Goal: Task Accomplishment & Management: Manage account settings

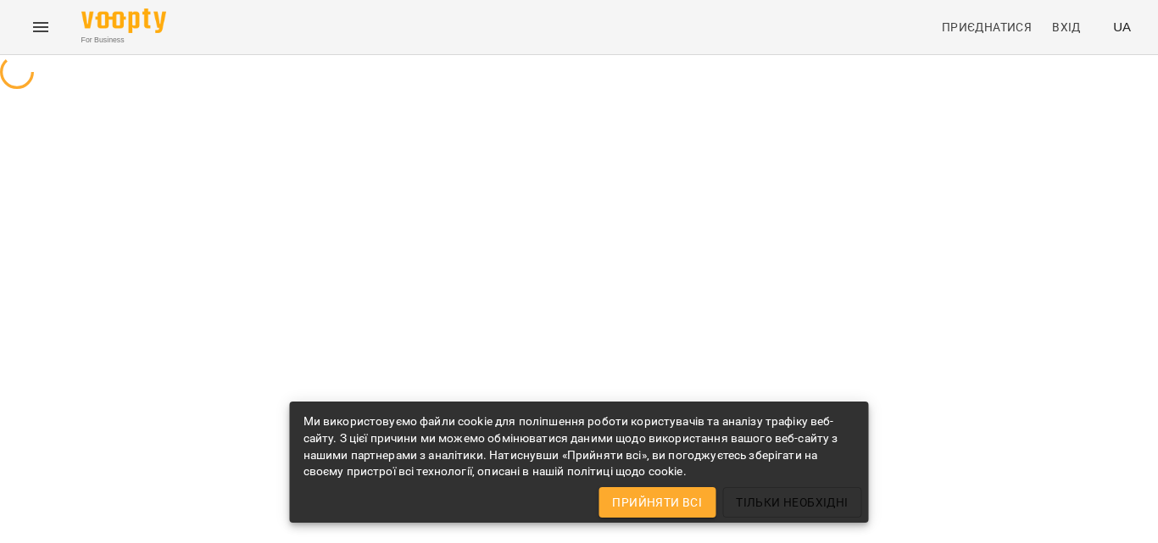
select select "**"
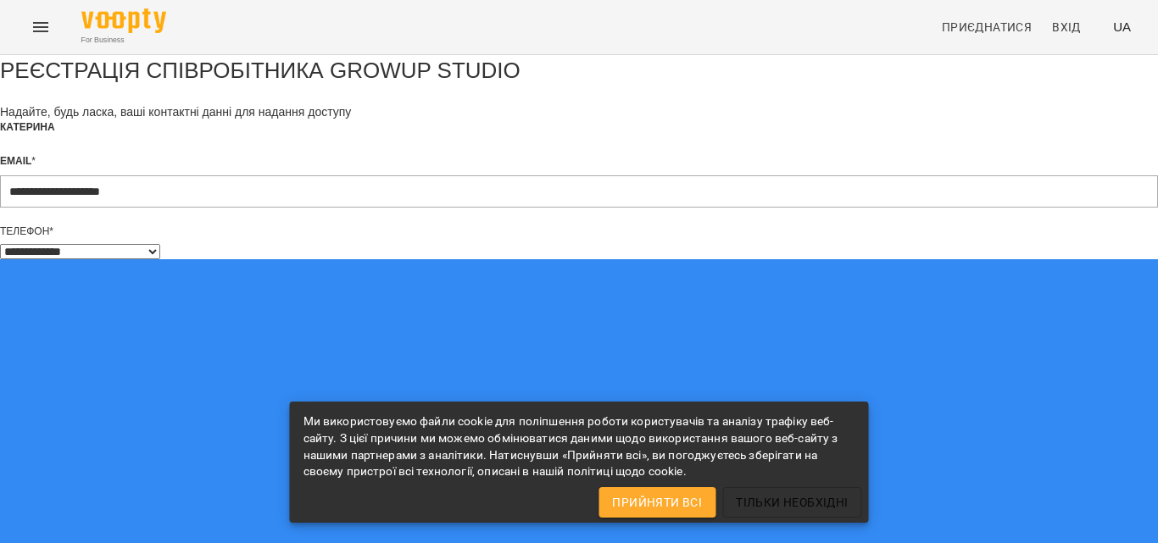
click at [683, 504] on span "Прийняти всі" at bounding box center [657, 503] width 90 height 20
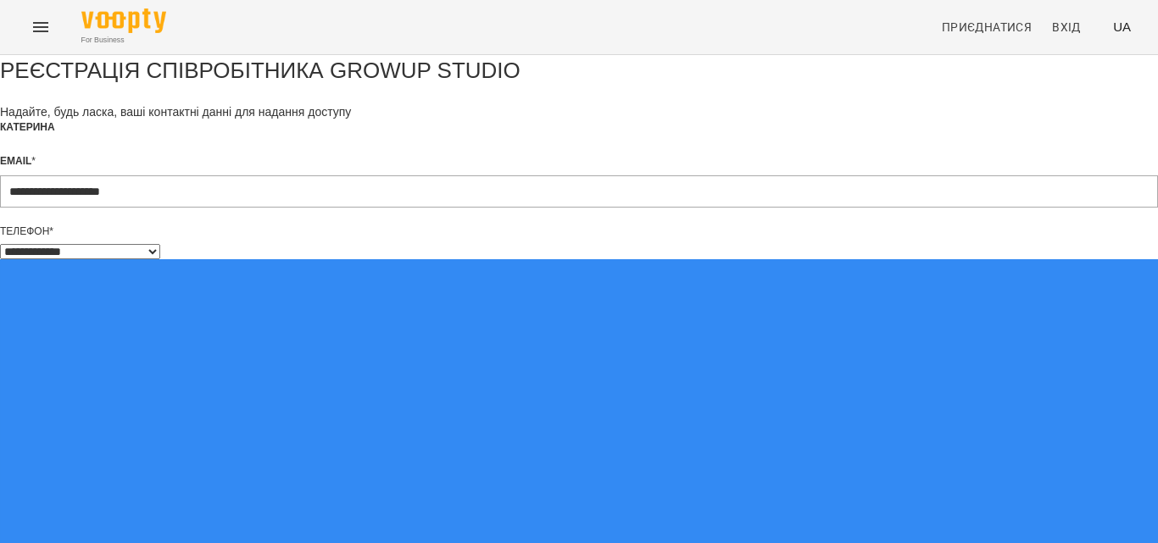
type input "**********"
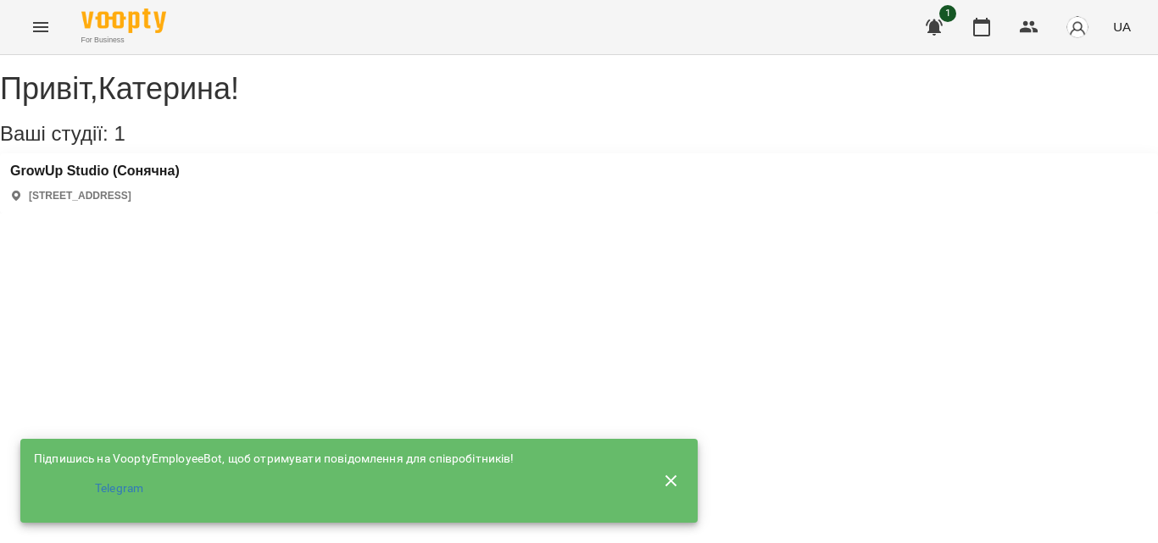
click at [180, 203] on div "[GEOGRAPHIC_DATA] (Сонячна) [STREET_ADDRESS]" at bounding box center [95, 184] width 170 height 40
click at [184, 178] on div "[GEOGRAPHIC_DATA] (Сонячна) [STREET_ADDRESS]" at bounding box center [579, 183] width 1158 height 60
click at [180, 179] on h3 "GrowUp Studio (Сонячна)" at bounding box center [95, 171] width 170 height 15
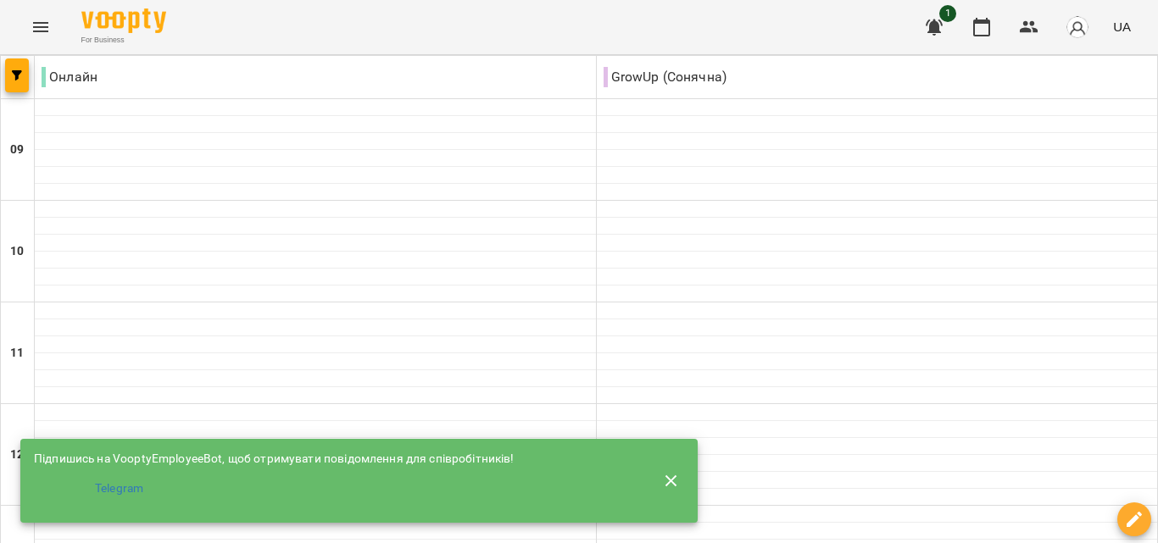
click at [677, 475] on icon "button" at bounding box center [671, 481] width 20 height 20
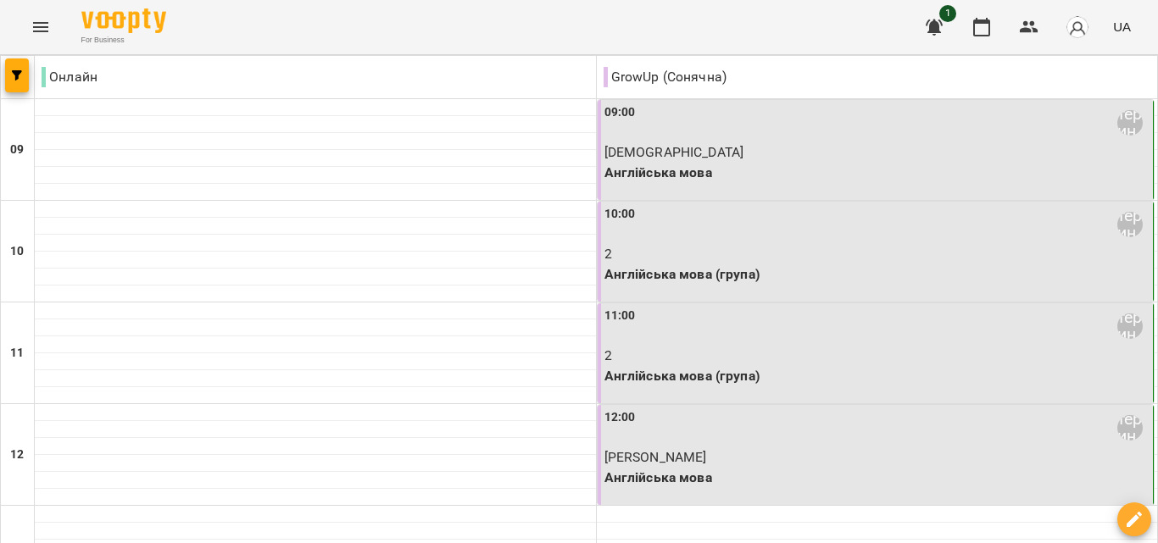
scroll to position [254, 0]
click at [693, 448] on p "[PERSON_NAME]" at bounding box center [877, 458] width 546 height 20
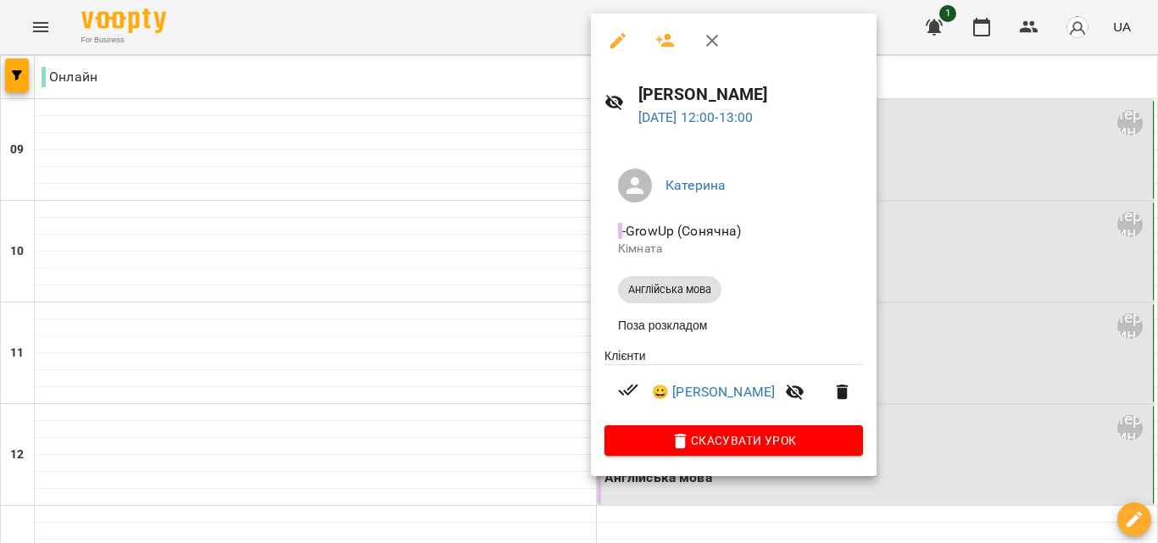
click at [625, 34] on icon "button" at bounding box center [618, 41] width 20 height 20
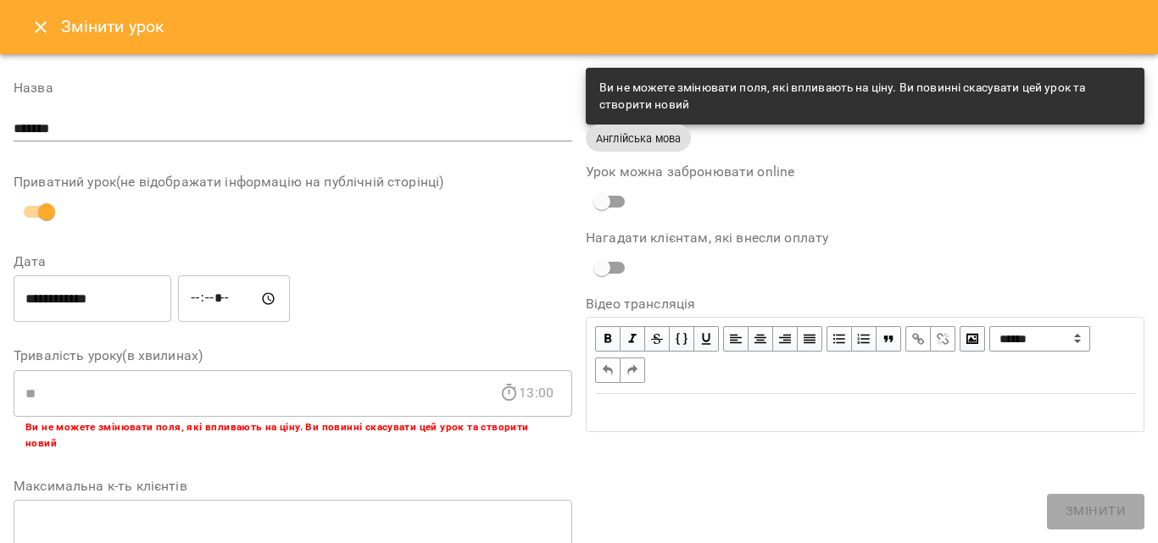
click at [24, 33] on button "Close" at bounding box center [40, 27] width 41 height 41
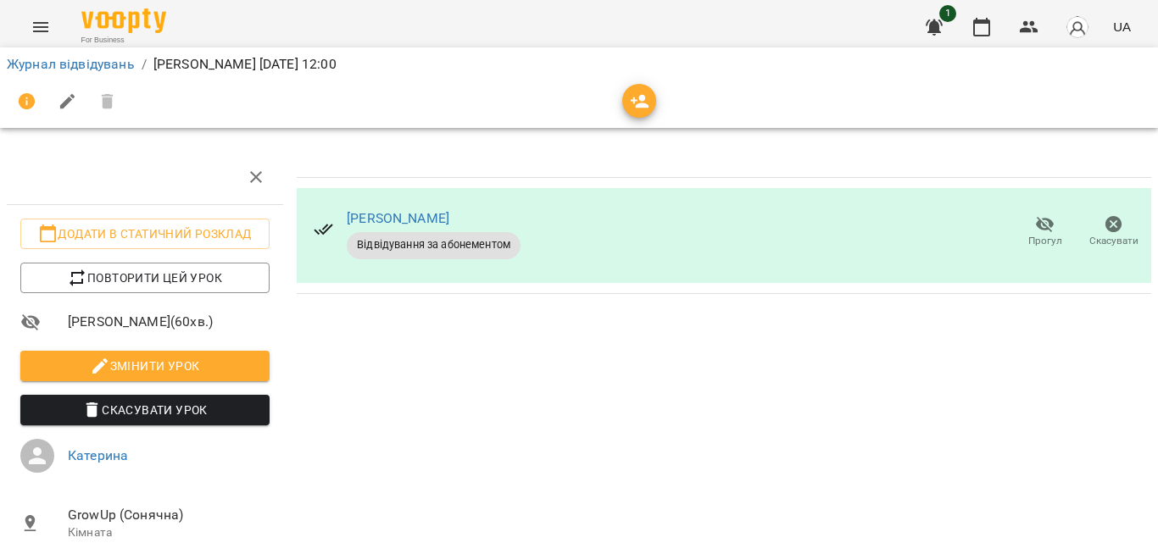
click at [408, 238] on span "Відвідування за абонементом" at bounding box center [434, 244] width 174 height 15
click at [87, 64] on link "Журнал відвідувань" at bounding box center [71, 64] width 128 height 16
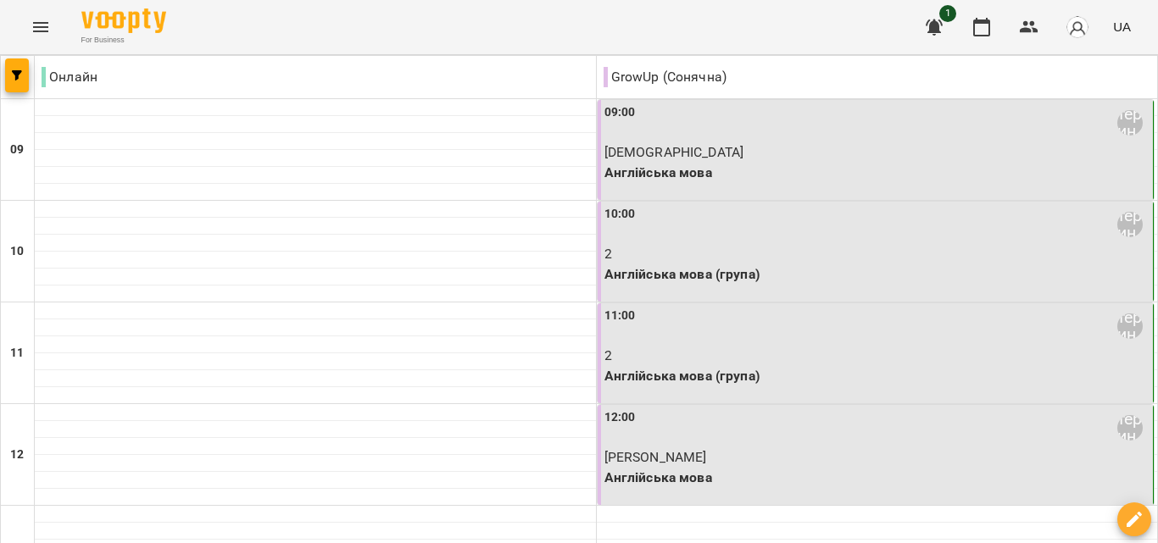
scroll to position [509, 0]
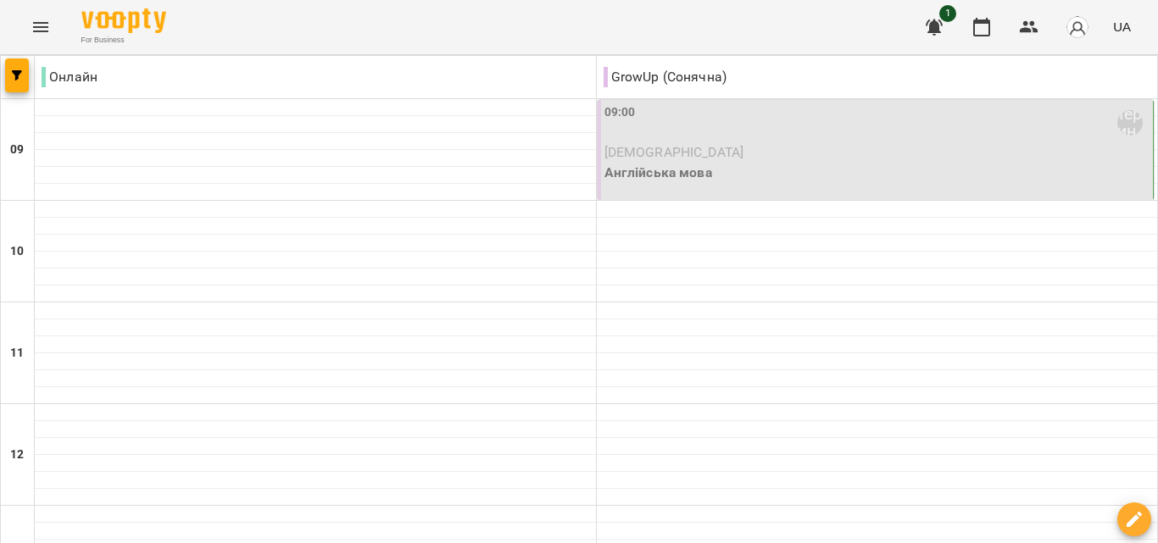
click at [641, 163] on p "Англійська мова" at bounding box center [877, 173] width 546 height 20
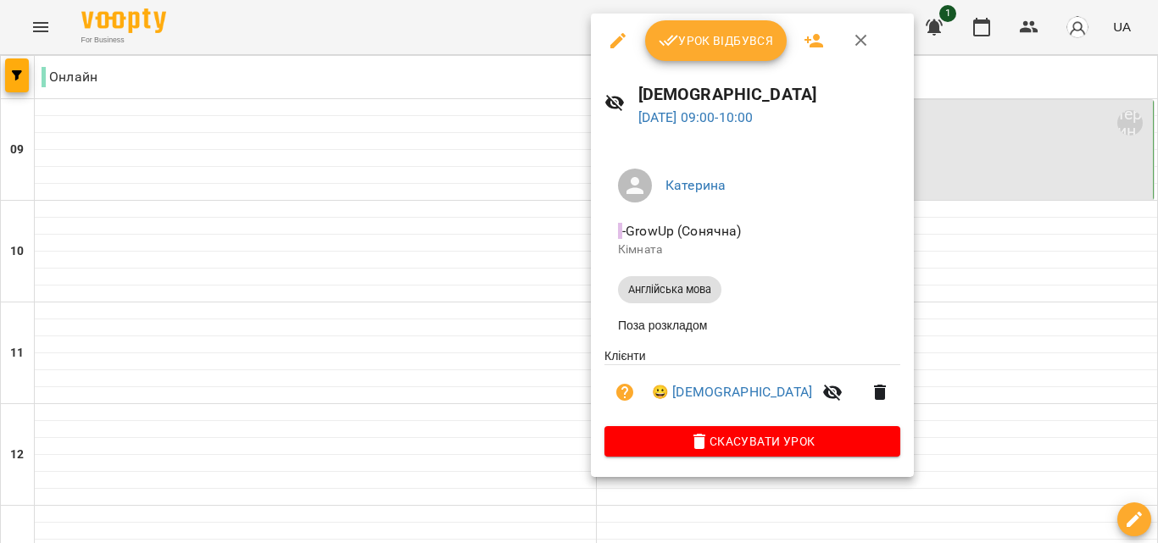
click at [705, 40] on span "Урок відбувся" at bounding box center [716, 41] width 115 height 20
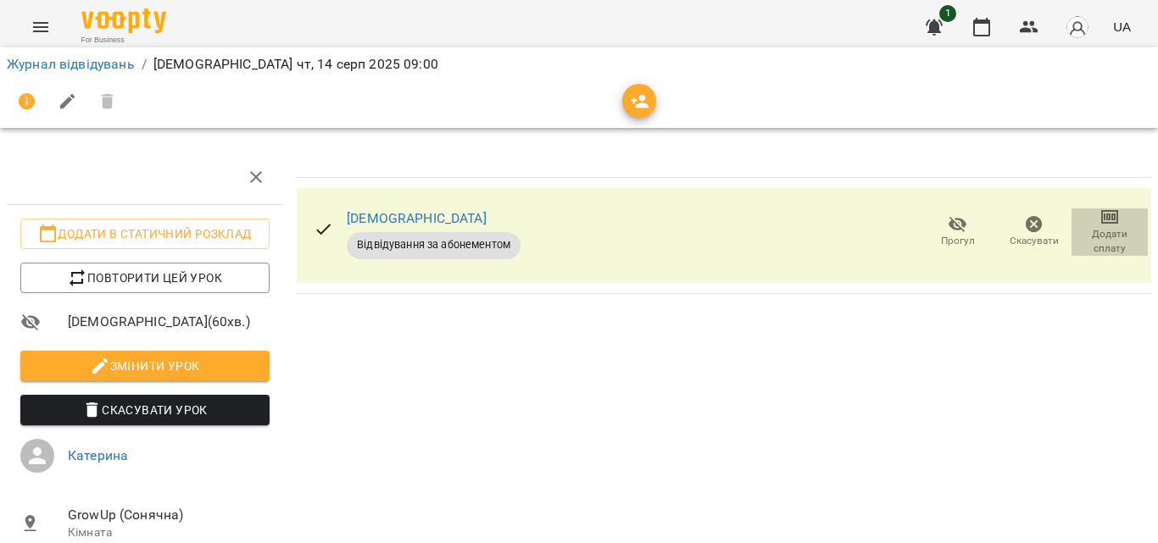
click at [1095, 229] on span "Додати сплату" at bounding box center [1110, 241] width 56 height 29
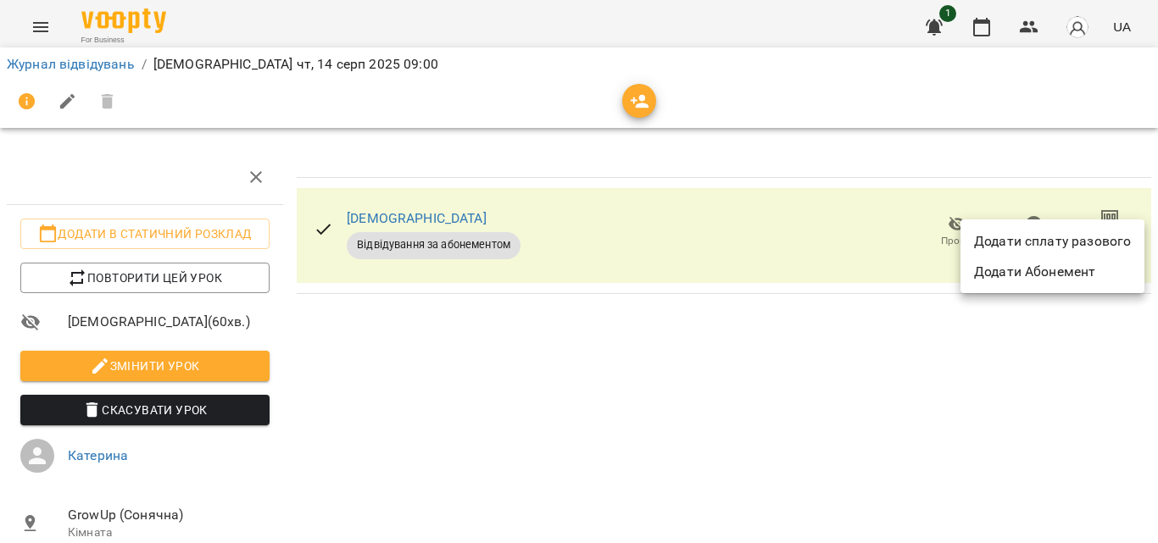
click at [1087, 242] on li "Додати сплату разового" at bounding box center [1053, 241] width 184 height 31
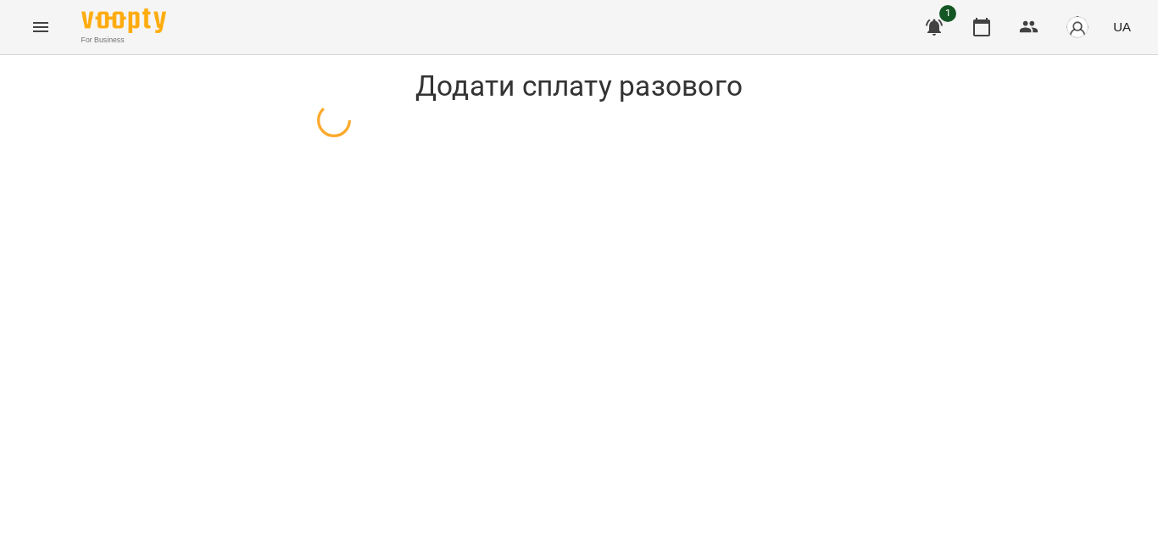
select select "**********"
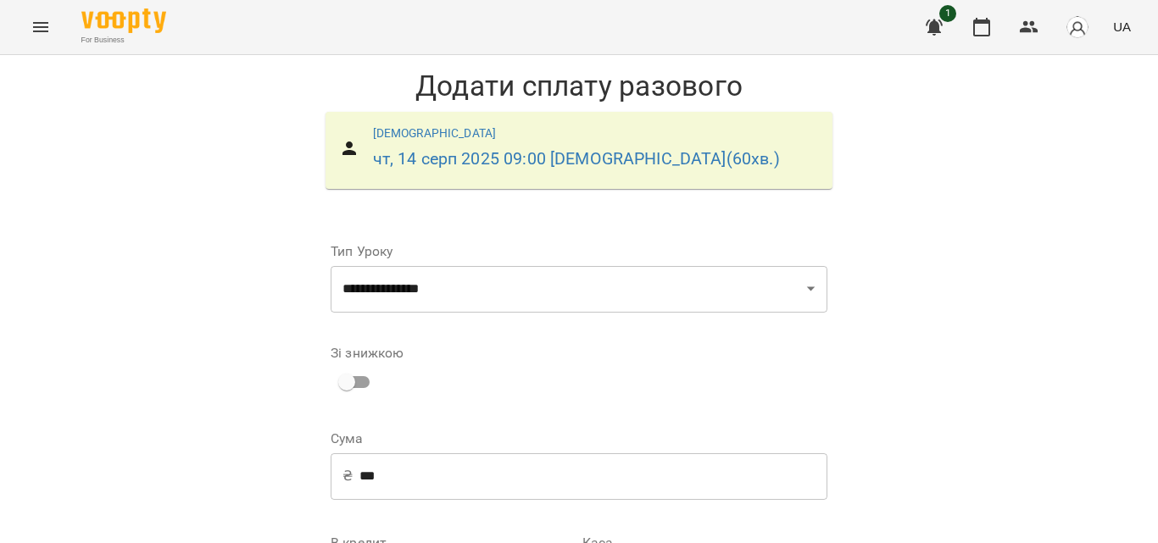
scroll to position [254, 0]
select select "****"
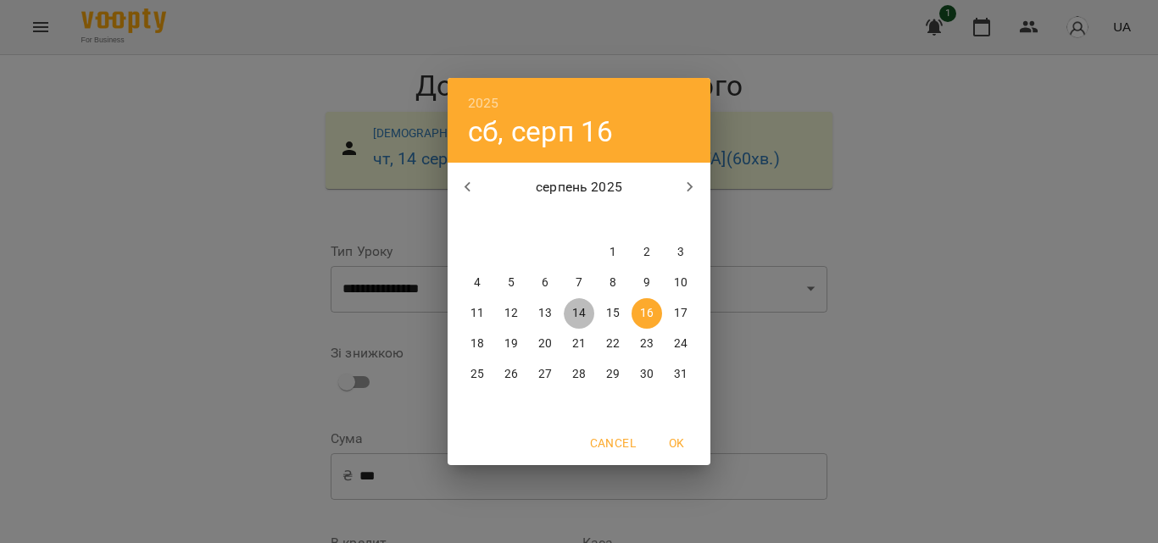
click at [573, 312] on p "14" at bounding box center [579, 313] width 14 height 17
type input "**********"
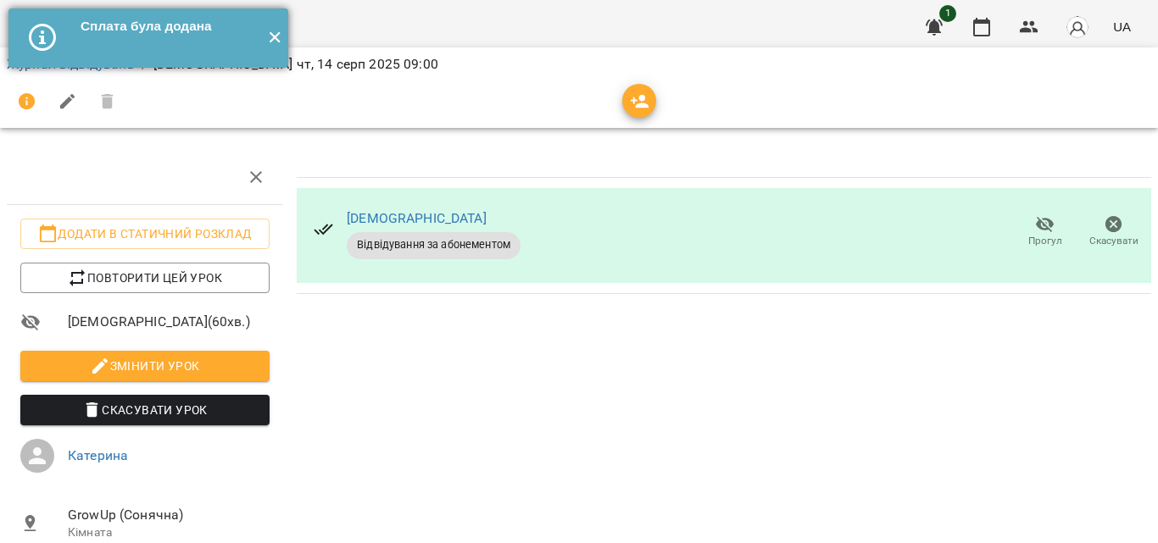
click at [276, 37] on button "✕" at bounding box center [274, 37] width 28 height 59
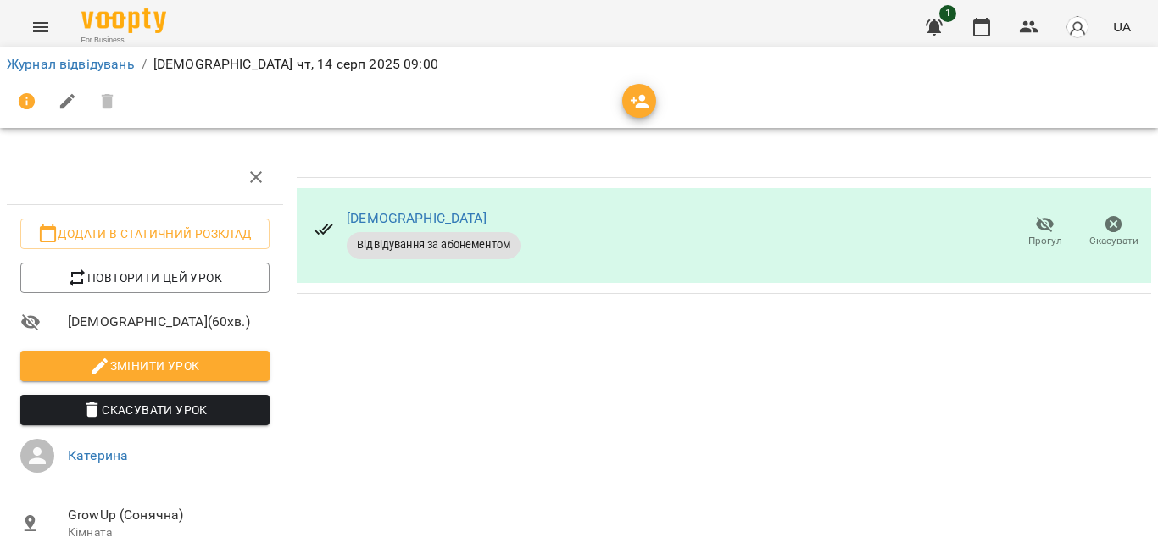
click at [939, 29] on icon "button" at bounding box center [934, 27] width 17 height 16
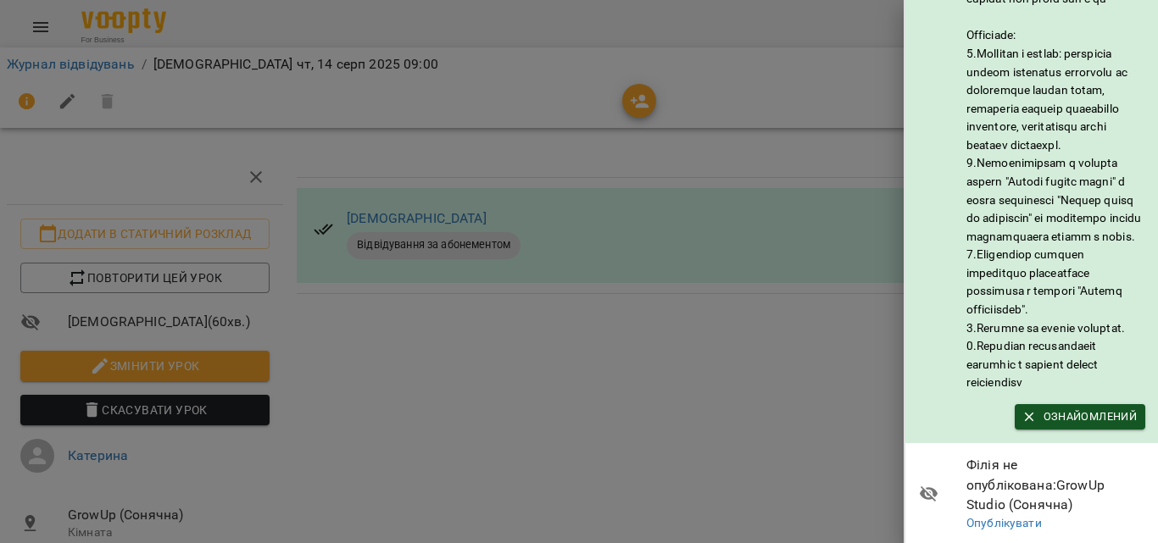
scroll to position [283, 0]
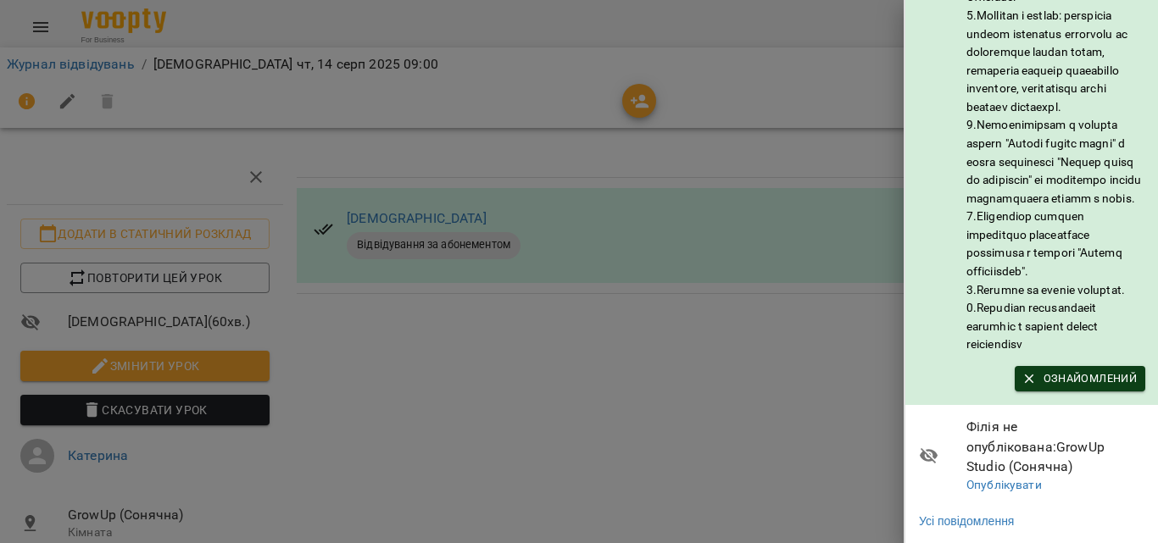
click at [1061, 377] on span "Ознайомлений" at bounding box center [1080, 379] width 114 height 19
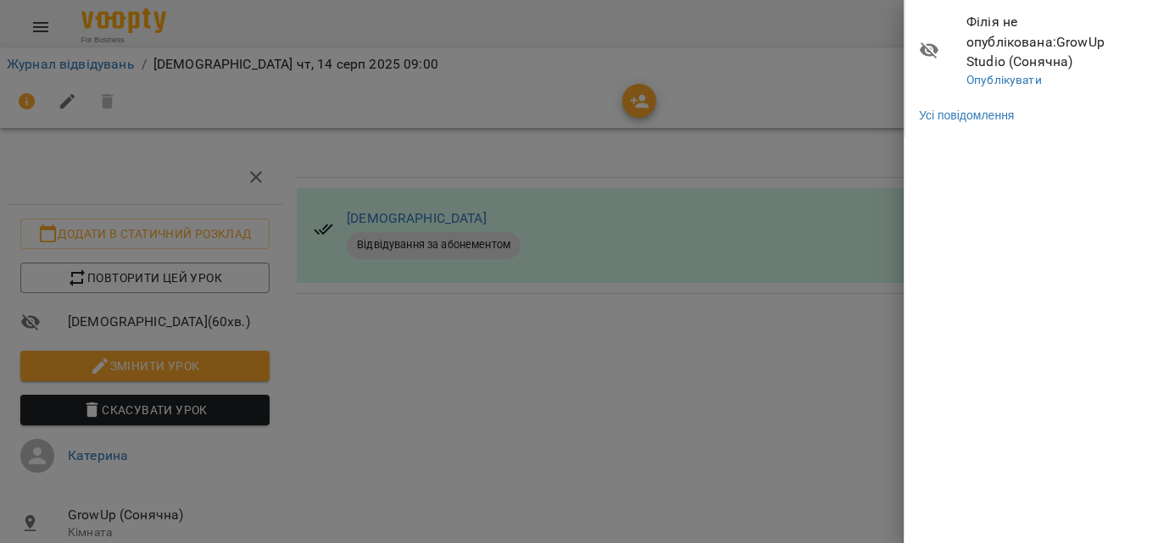
click at [780, 336] on div at bounding box center [579, 271] width 1158 height 543
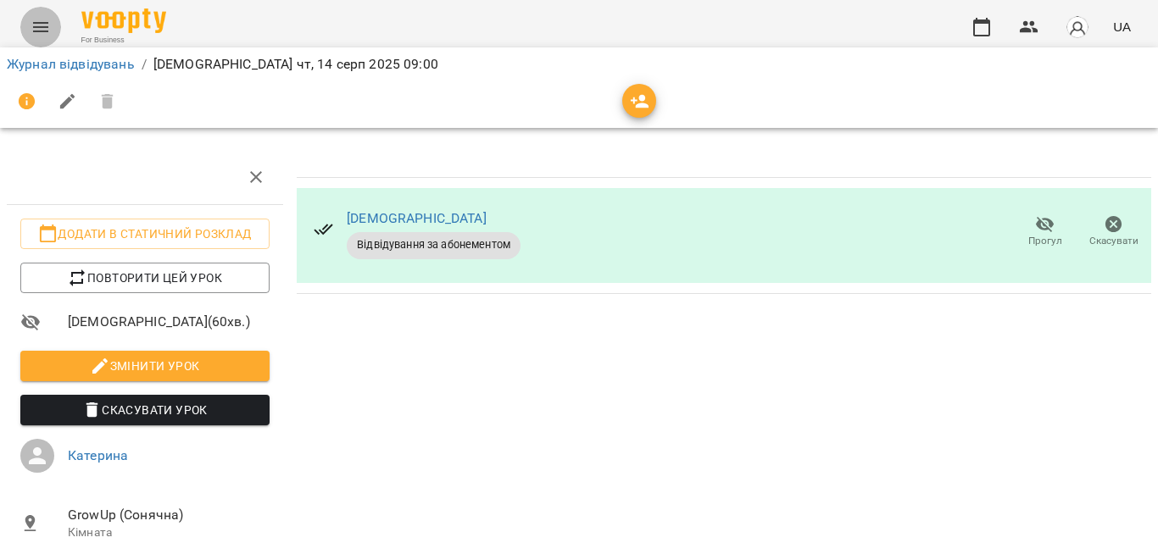
click at [49, 26] on icon "Menu" at bounding box center [41, 27] width 20 height 20
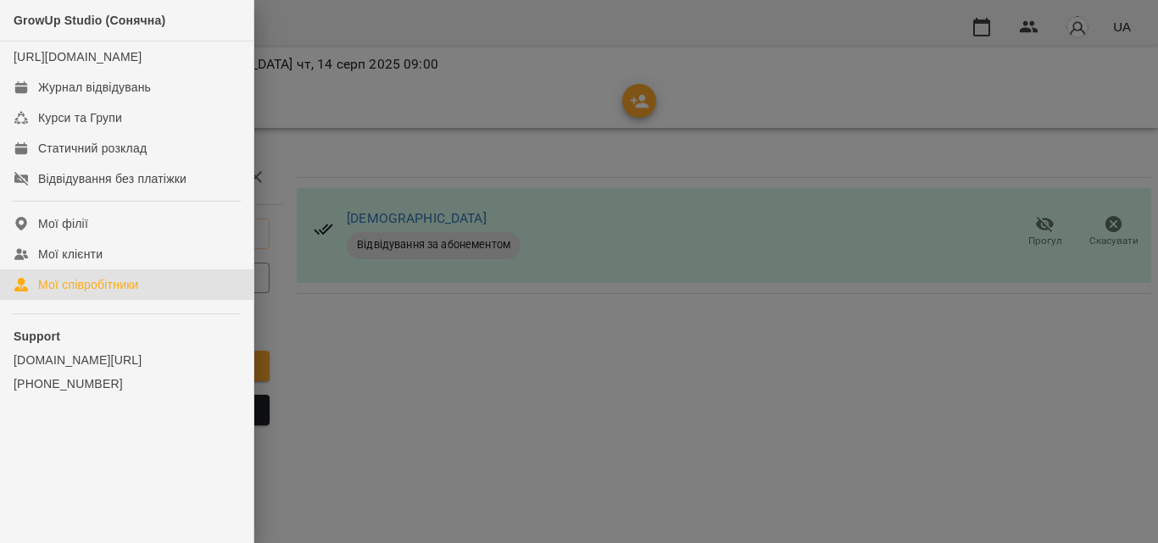
click at [161, 297] on link "Мої співробітники" at bounding box center [126, 285] width 253 height 31
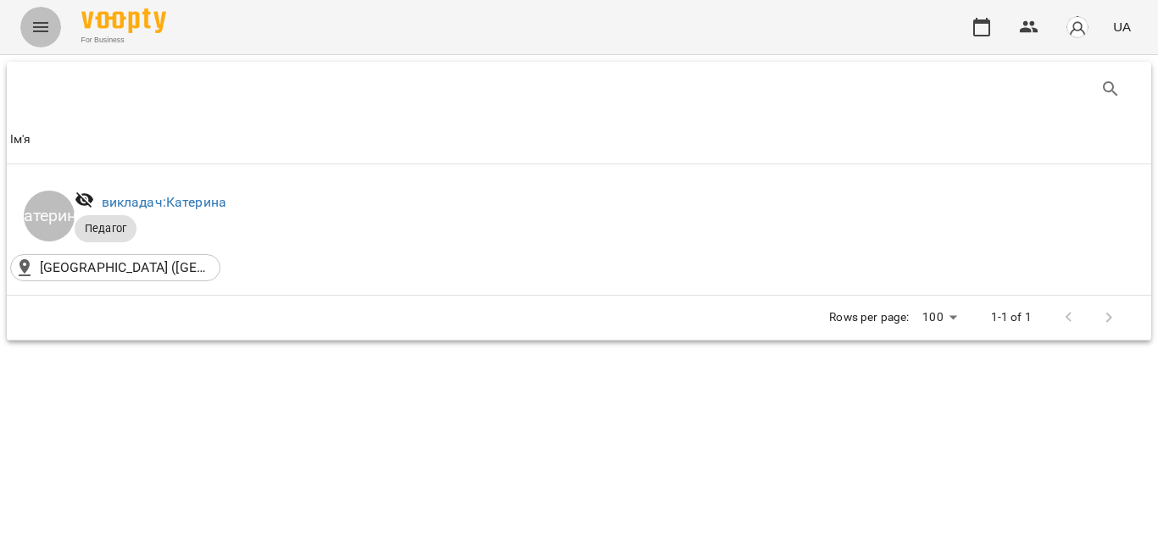
click at [48, 21] on icon "Menu" at bounding box center [41, 27] width 20 height 20
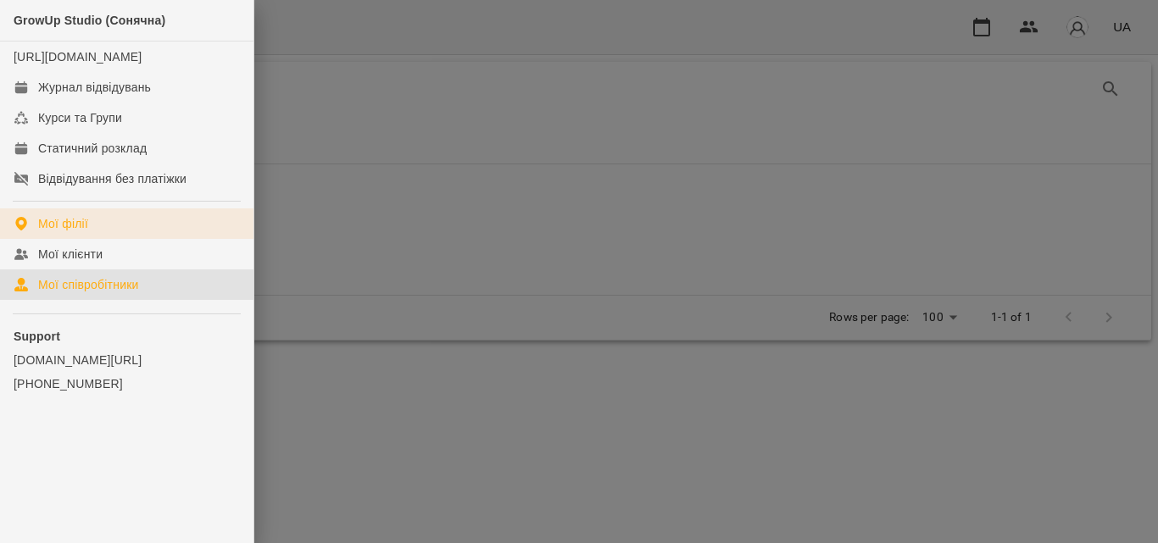
click at [57, 232] on div "Мої філії" at bounding box center [63, 223] width 50 height 17
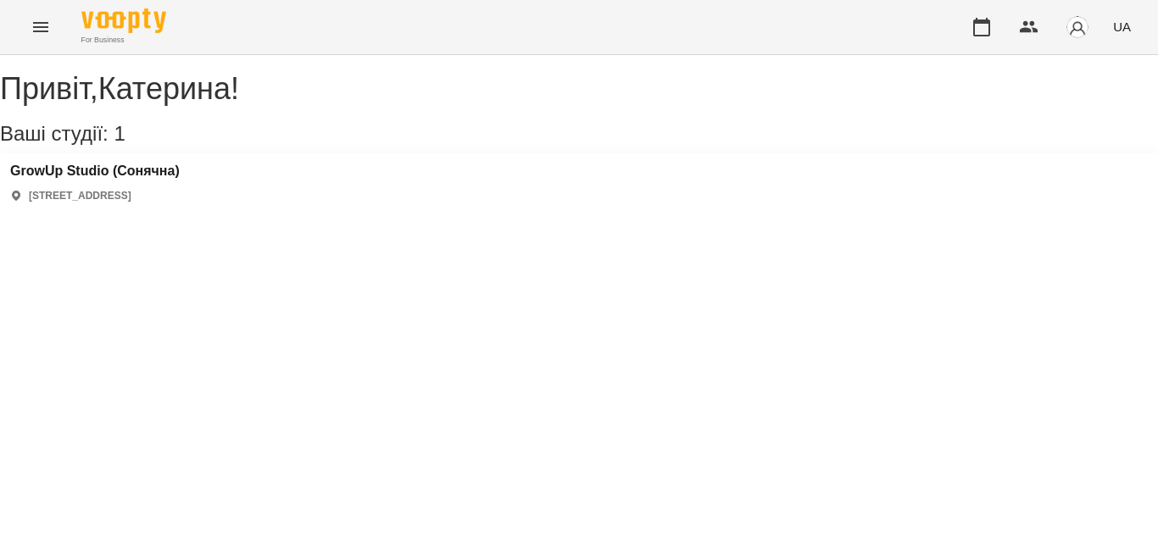
click at [51, 28] on button "Menu" at bounding box center [40, 27] width 41 height 41
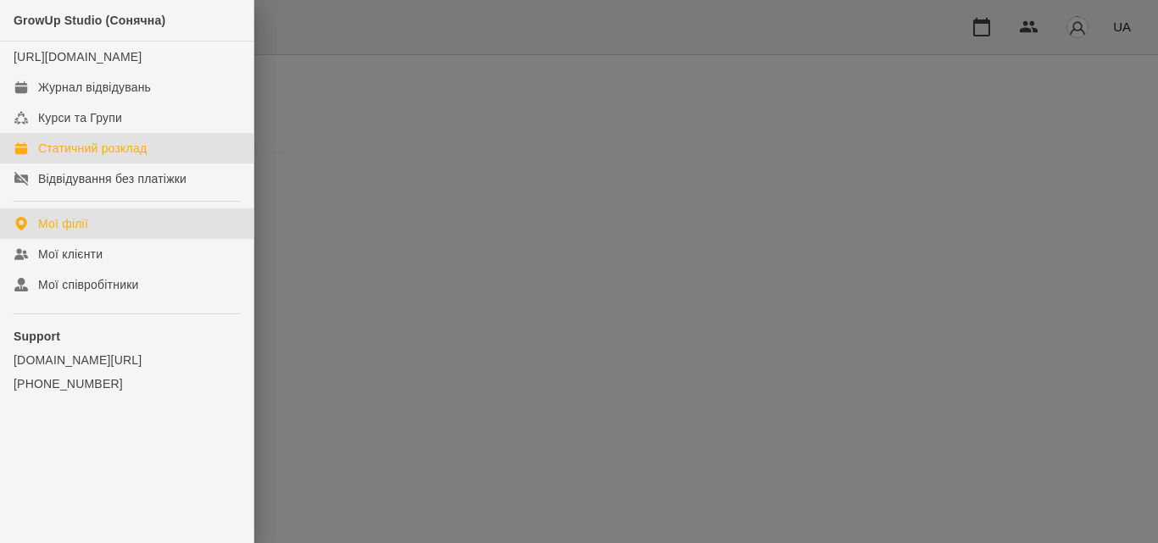
click at [93, 157] on div "Статичний розклад" at bounding box center [92, 148] width 109 height 17
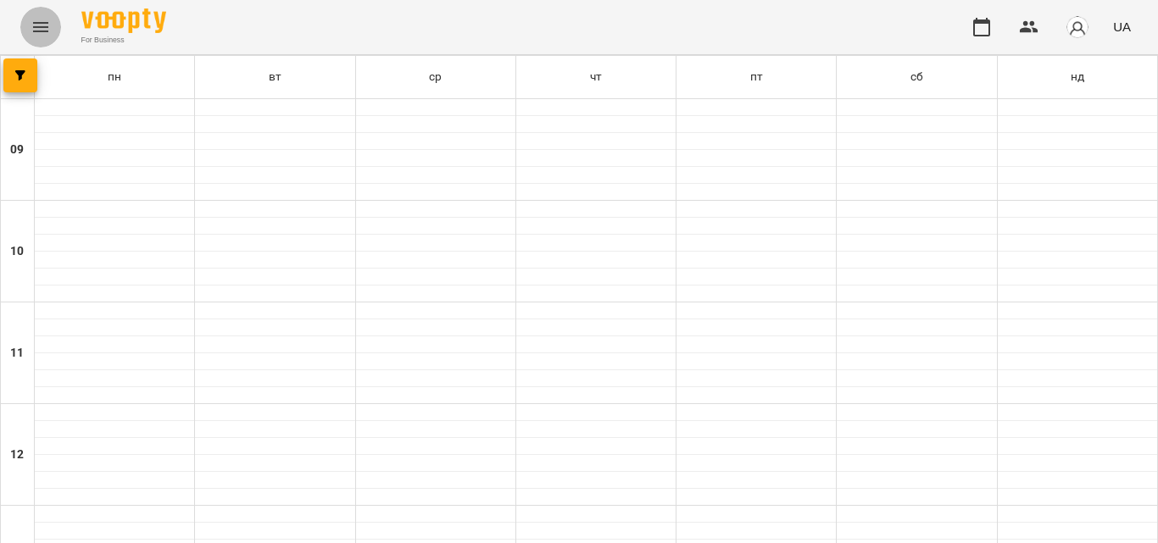
click at [23, 30] on button "Menu" at bounding box center [40, 27] width 41 height 41
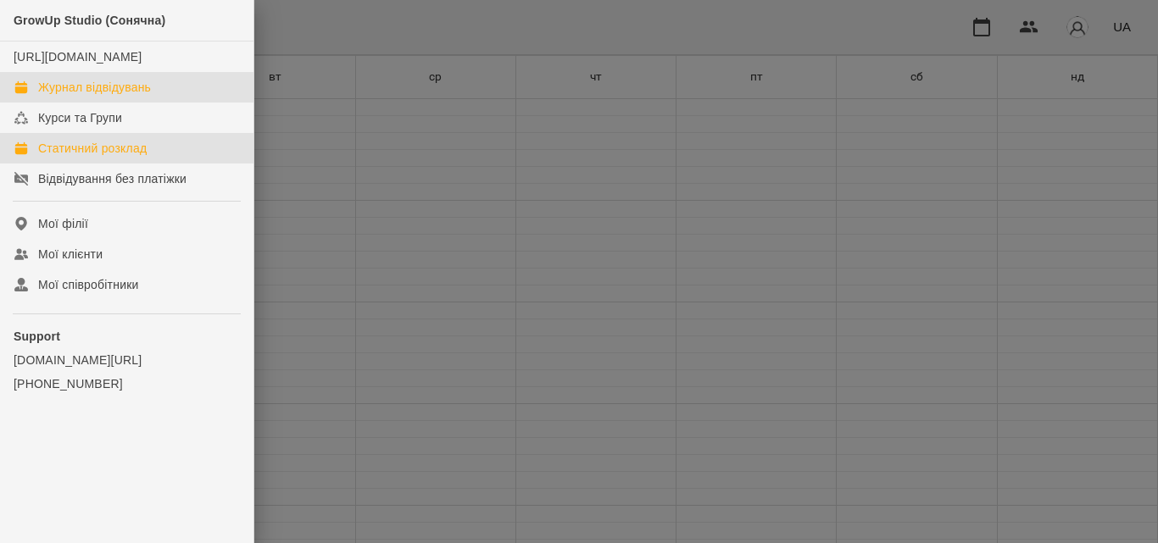
click at [83, 96] on div "Журнал відвідувань" at bounding box center [94, 87] width 113 height 17
